Goal: Contribute content: Contribute content

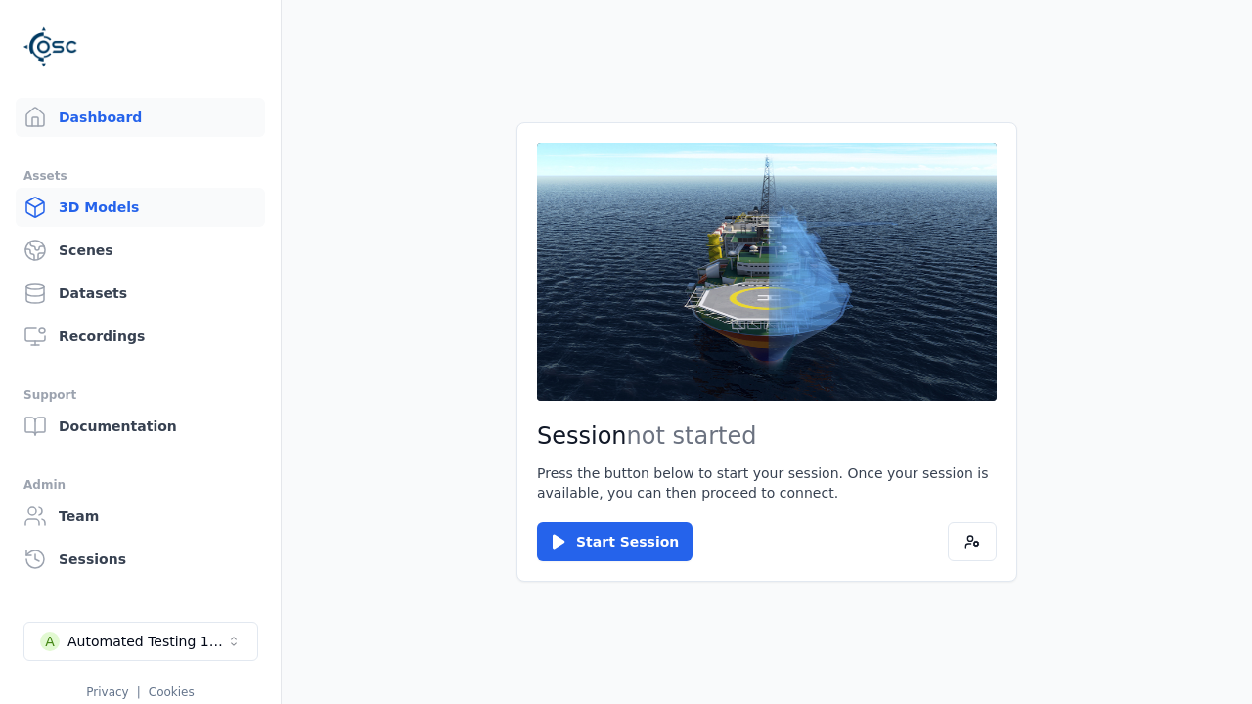
click at [140, 207] on link "3D Models" at bounding box center [140, 207] width 249 height 39
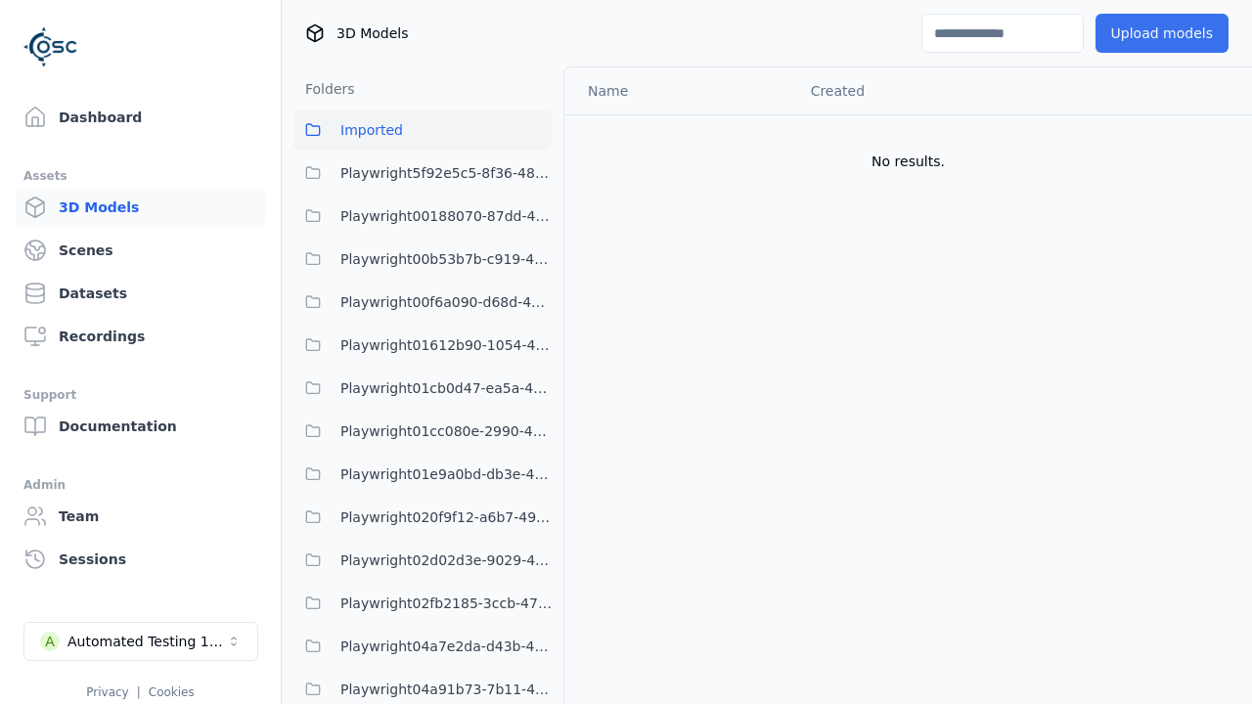
click at [1161, 33] on button "Upload models" at bounding box center [1161, 33] width 133 height 39
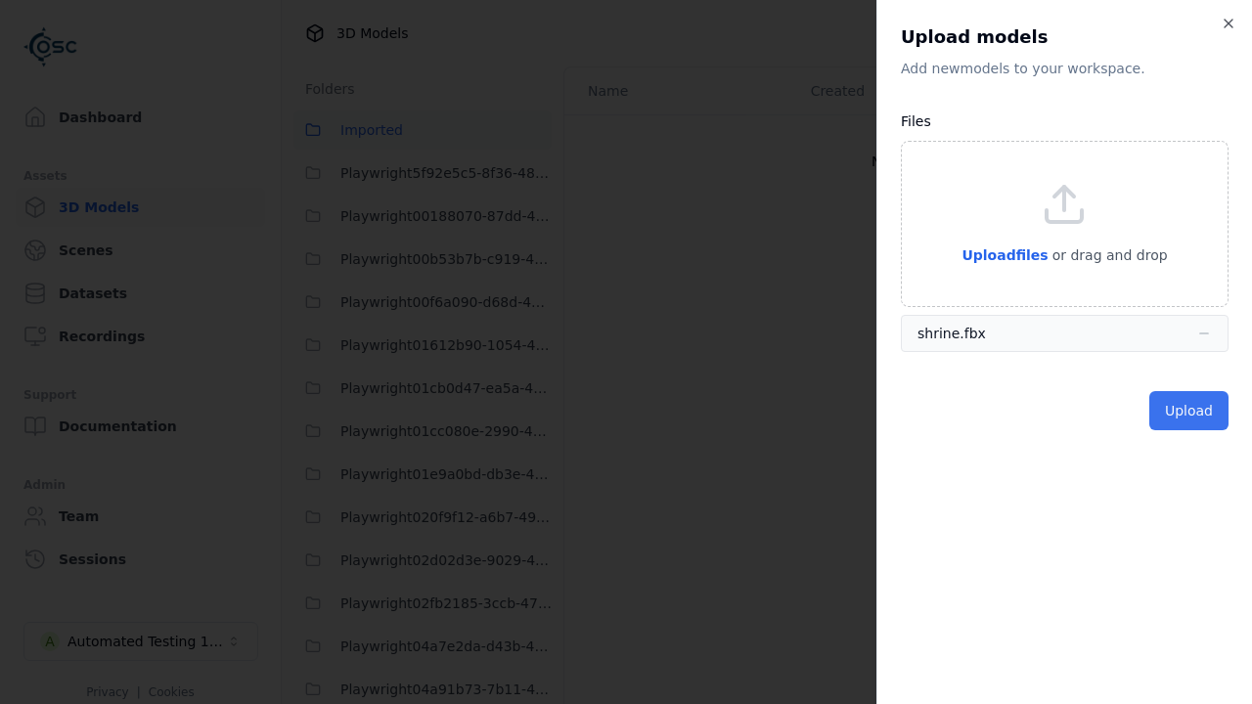
click at [1188, 411] on button "Upload" at bounding box center [1188, 410] width 79 height 39
